Goal: Find specific page/section: Find specific page/section

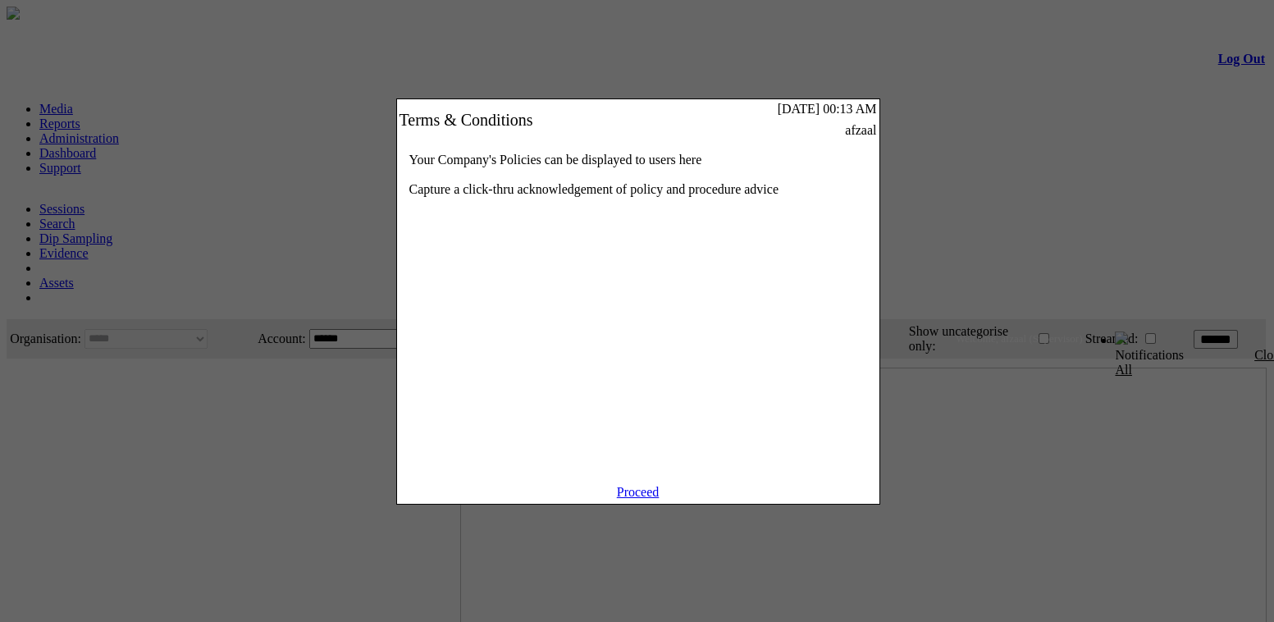
click at [625, 499] on link "Proceed" at bounding box center [638, 492] width 43 height 14
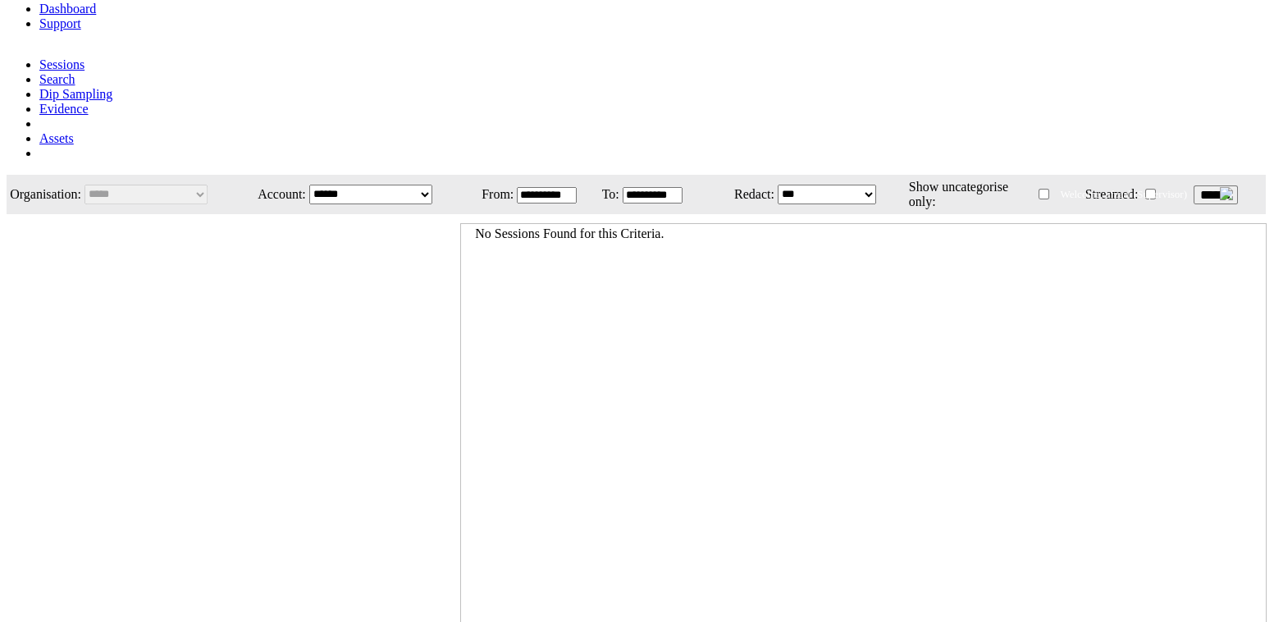
scroll to position [178, 0]
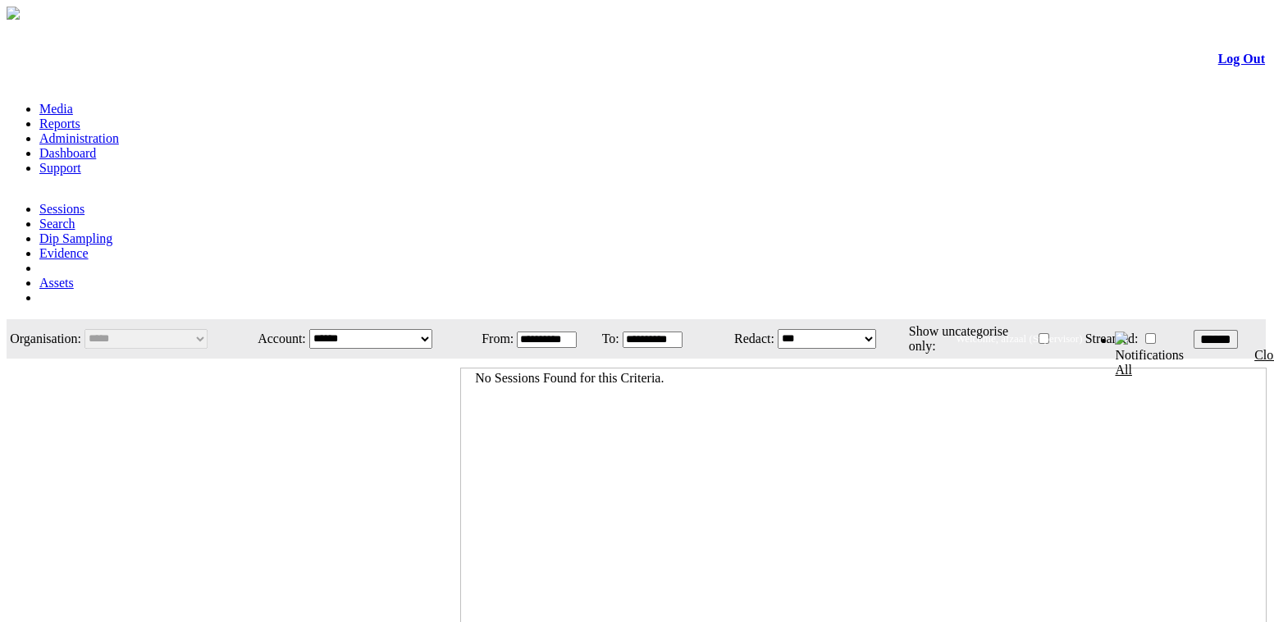
click at [119, 131] on link "Administration" at bounding box center [79, 138] width 80 height 14
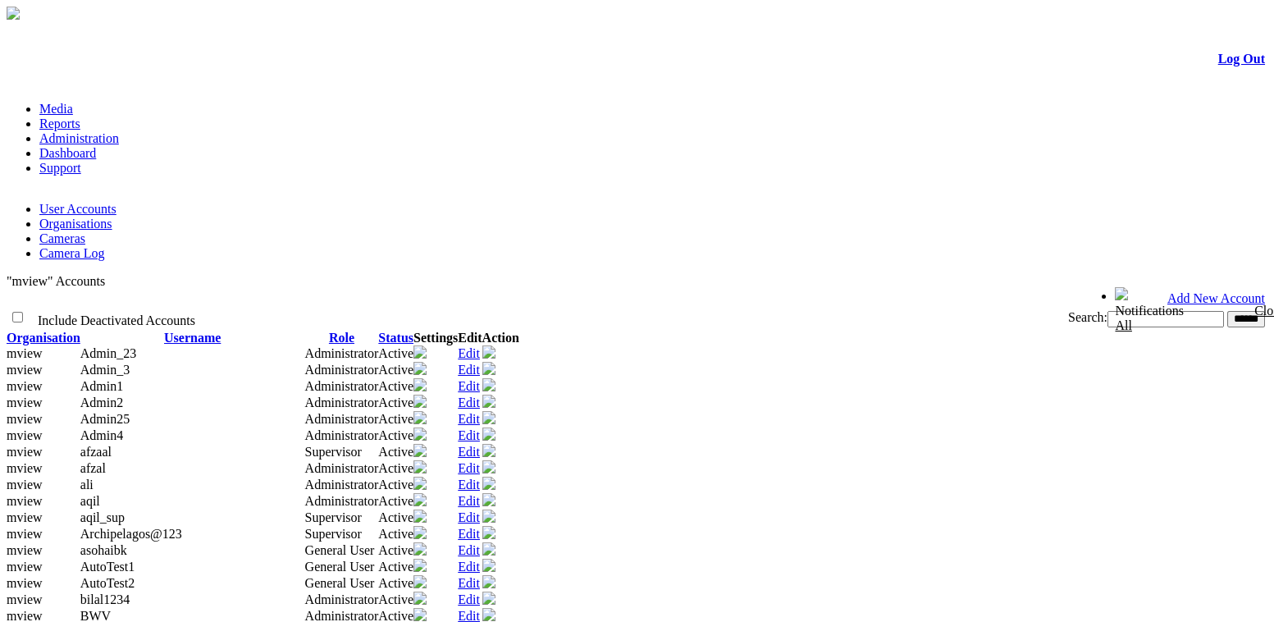
click at [112, 217] on link "Organisations" at bounding box center [75, 224] width 73 height 14
